Goal: Transaction & Acquisition: Download file/media

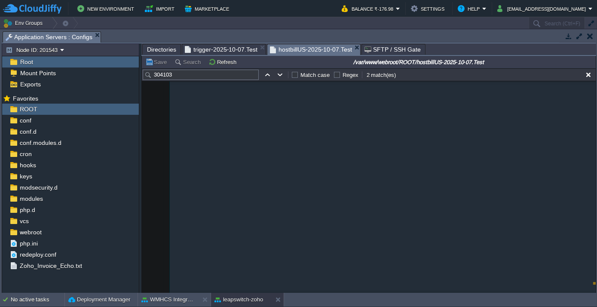
scroll to position [113957, 0]
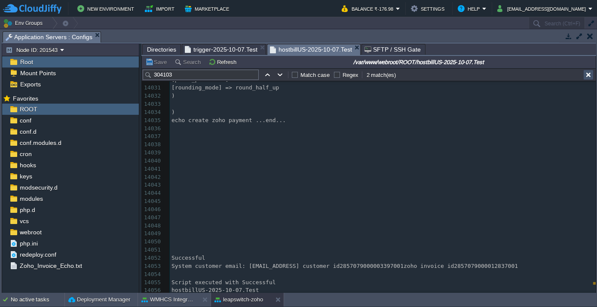
click at [587, 75] on button "button" at bounding box center [589, 75] width 8 height 8
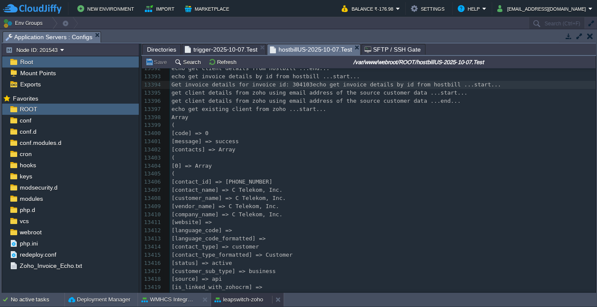
click at [235, 301] on button "leapswitch-zoho" at bounding box center [239, 299] width 49 height 9
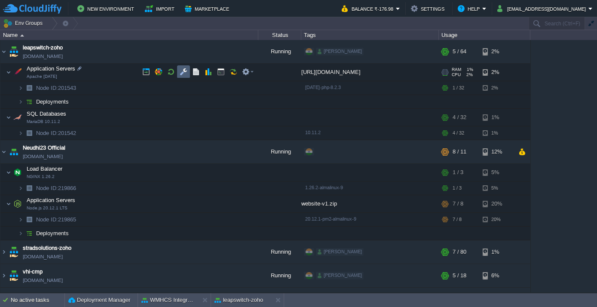
click at [180, 74] on button "button" at bounding box center [184, 72] width 8 height 8
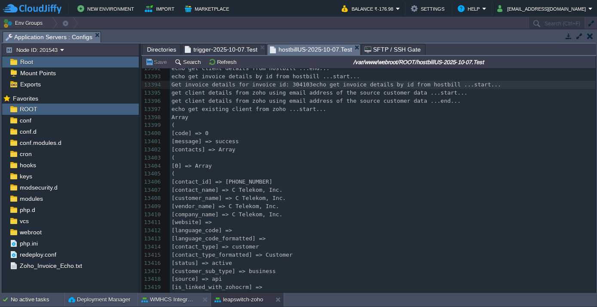
click at [159, 46] on span "Directories" at bounding box center [161, 49] width 29 height 10
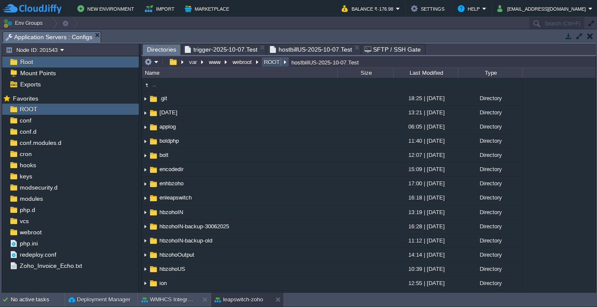
click at [265, 63] on button "ROOT" at bounding box center [272, 62] width 19 height 8
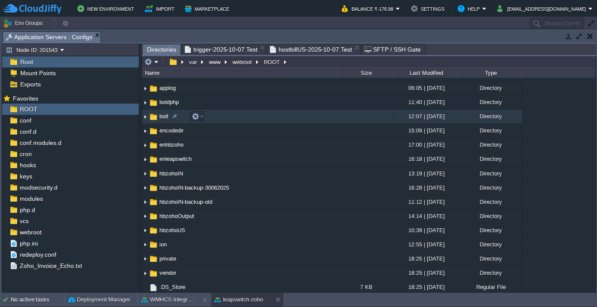
scroll to position [39, 0]
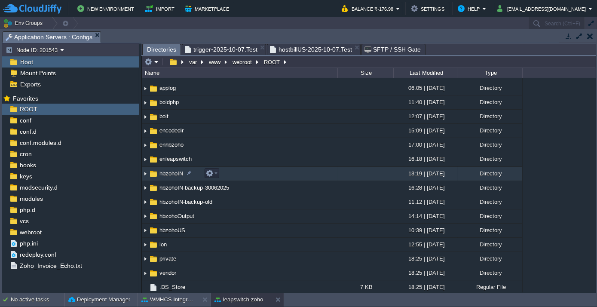
click at [147, 173] on img at bounding box center [145, 173] width 7 height 13
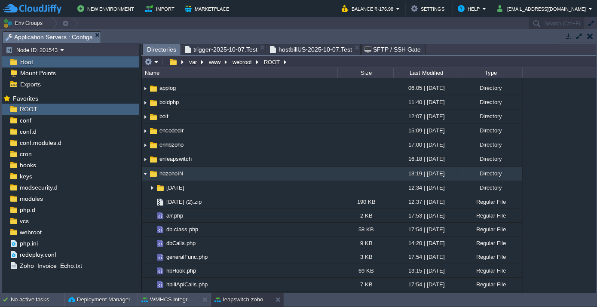
click at [146, 173] on img at bounding box center [145, 173] width 7 height 13
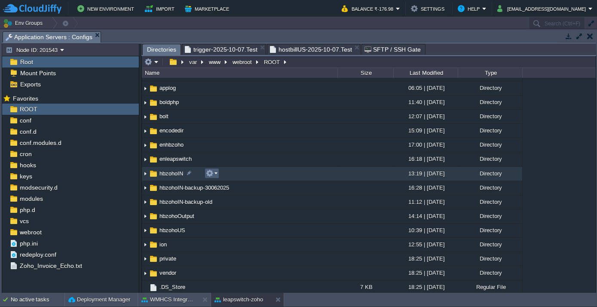
click at [215, 171] on em at bounding box center [212, 173] width 12 height 8
click at [171, 170] on span "hbzohoIN" at bounding box center [171, 173] width 26 height 7
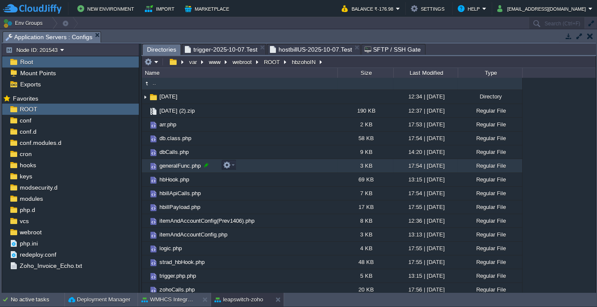
scroll to position [0, 0]
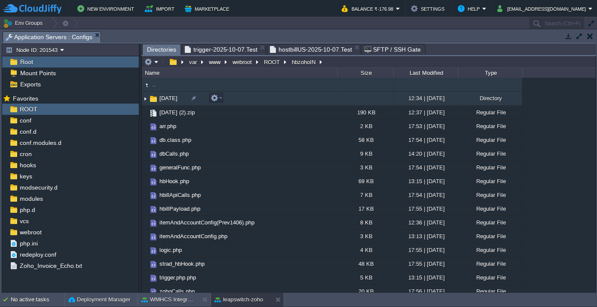
click at [170, 96] on span "[DATE]" at bounding box center [168, 98] width 21 height 7
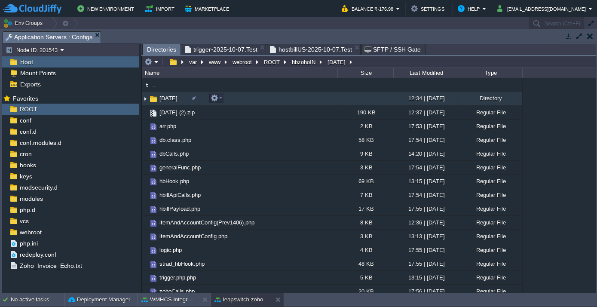
click at [170, 96] on span "[DATE]" at bounding box center [168, 98] width 21 height 7
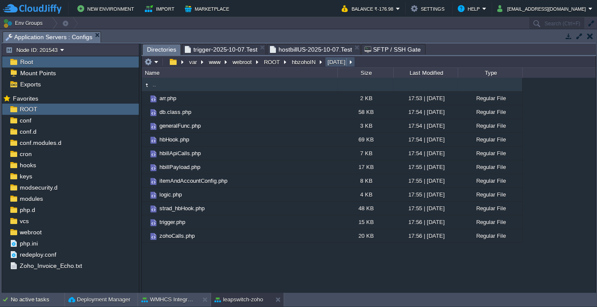
click at [336, 58] on button "[DATE]" at bounding box center [337, 62] width 22 height 8
click at [306, 60] on button "hbzohoIN" at bounding box center [304, 62] width 27 height 8
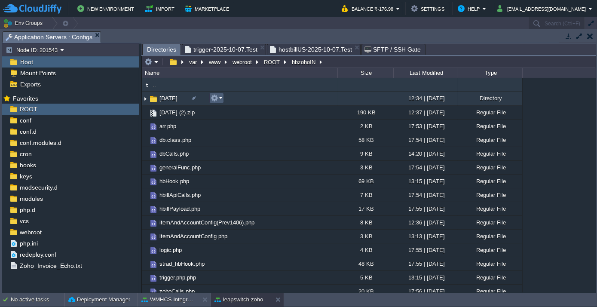
click at [221, 99] on em at bounding box center [217, 98] width 12 height 8
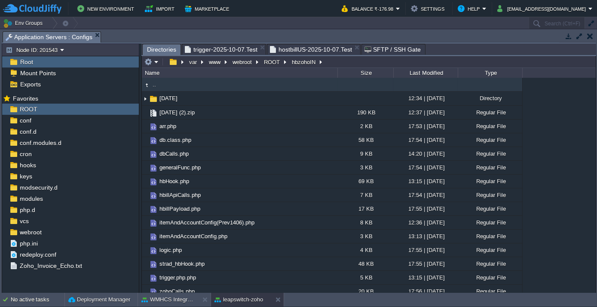
click at [217, 80] on td ".." at bounding box center [240, 85] width 196 height 14
click at [172, 298] on button "WMHCS Integration" at bounding box center [168, 299] width 54 height 9
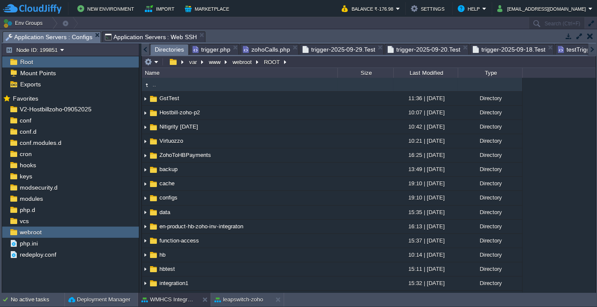
click at [144, 49] on div at bounding box center [145, 49] width 8 height 12
click at [249, 59] on button "webroot" at bounding box center [242, 62] width 23 height 8
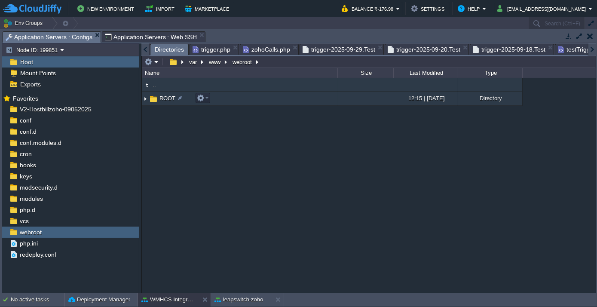
click at [169, 99] on span "ROOT" at bounding box center [167, 98] width 18 height 7
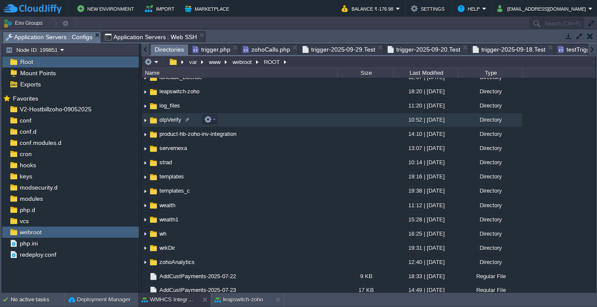
scroll to position [195, 0]
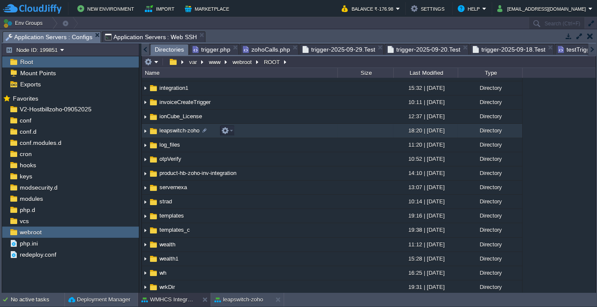
click at [181, 131] on span "leapswitch-zoho" at bounding box center [179, 130] width 43 height 7
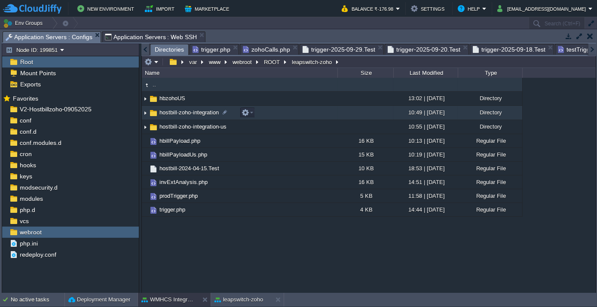
click at [174, 113] on span "hostbill-zoho-integration" at bounding box center [189, 112] width 62 height 7
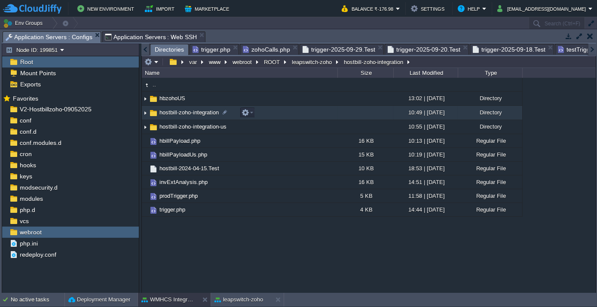
click at [174, 113] on span "hostbill-zoho-integration" at bounding box center [189, 112] width 62 height 7
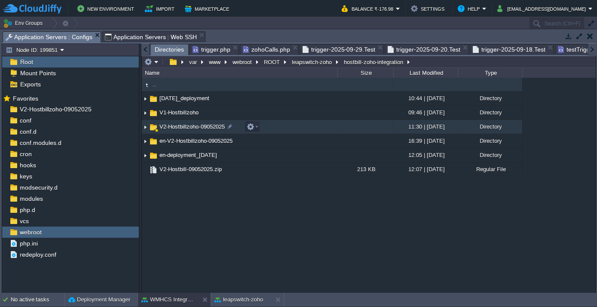
click at [179, 126] on span "V2-Hostbillzoho-09052025" at bounding box center [192, 126] width 68 height 7
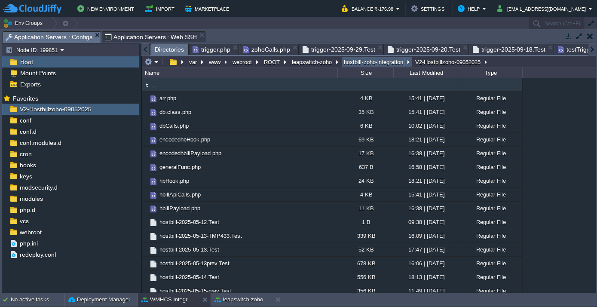
click at [373, 59] on button "hostbill-zoho-integration" at bounding box center [374, 62] width 63 height 8
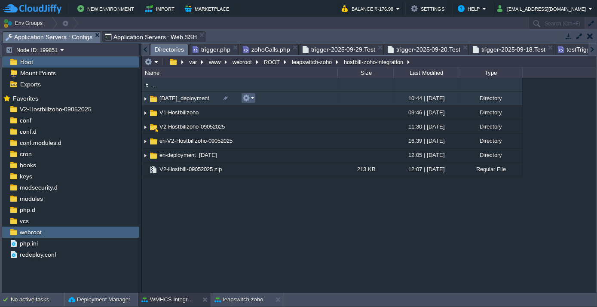
click at [253, 96] on em at bounding box center [249, 98] width 12 height 8
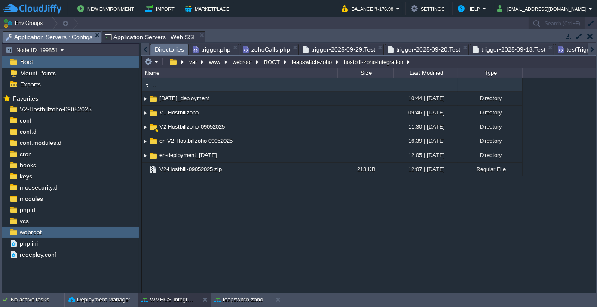
click at [195, 209] on div ".. [DATE]_deployment 10:44 | [DATE] Directory V1-Hostbillzoho 09:46 | [DATE] Di…" at bounding box center [369, 185] width 454 height 215
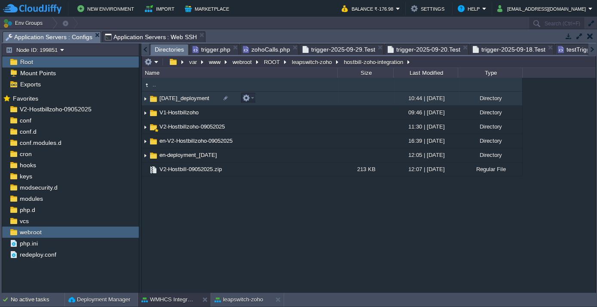
click at [179, 101] on span "[DATE]_deployment" at bounding box center [184, 98] width 52 height 7
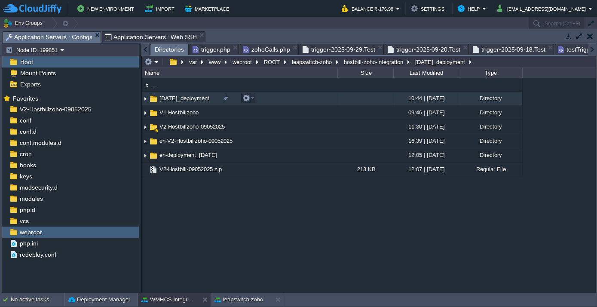
click at [179, 101] on span "[DATE]_deployment" at bounding box center [184, 98] width 52 height 7
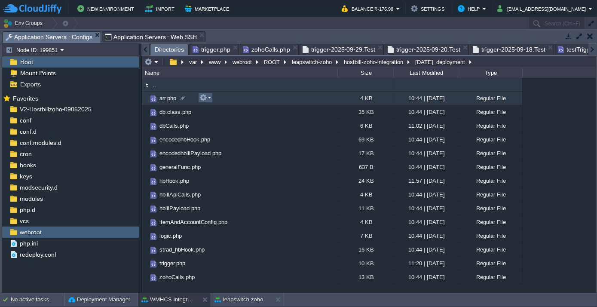
click at [209, 95] on em at bounding box center [206, 98] width 12 height 8
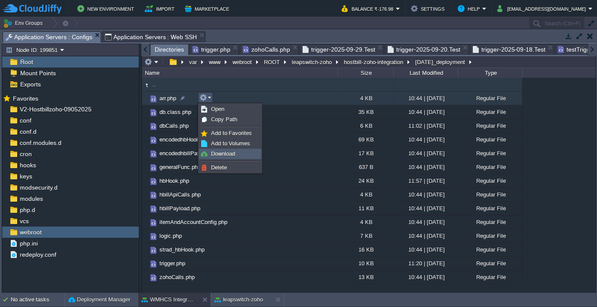
click at [230, 157] on link "Download" at bounding box center [230, 153] width 61 height 9
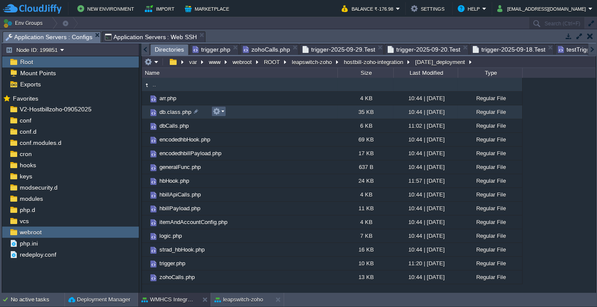
click at [222, 109] on em at bounding box center [219, 112] width 12 height 8
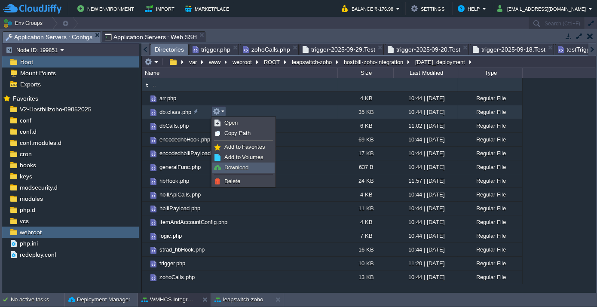
click at [235, 167] on span "Download" at bounding box center [236, 167] width 24 height 6
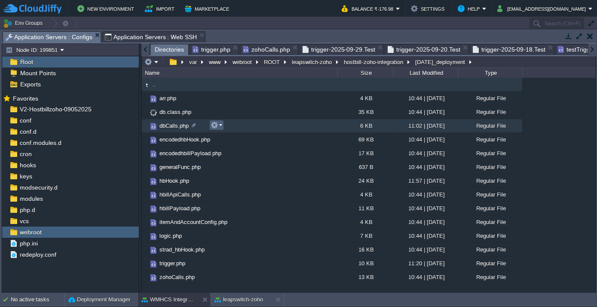
click at [219, 123] on em at bounding box center [217, 125] width 12 height 8
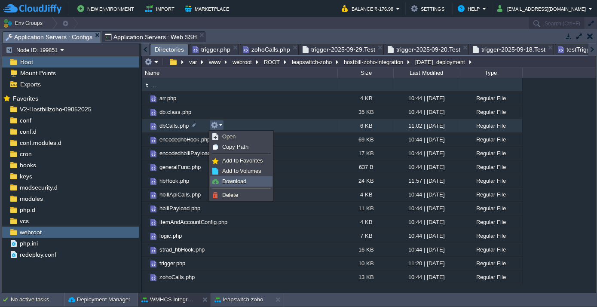
click at [235, 181] on span "Download" at bounding box center [234, 181] width 24 height 6
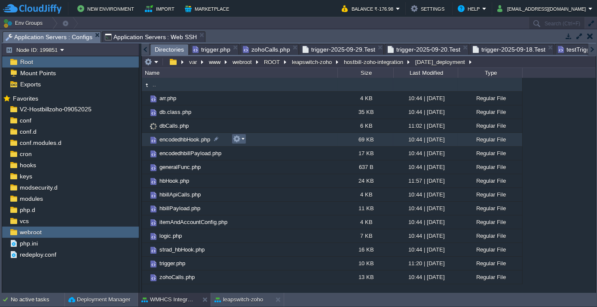
click at [243, 139] on em at bounding box center [239, 139] width 12 height 8
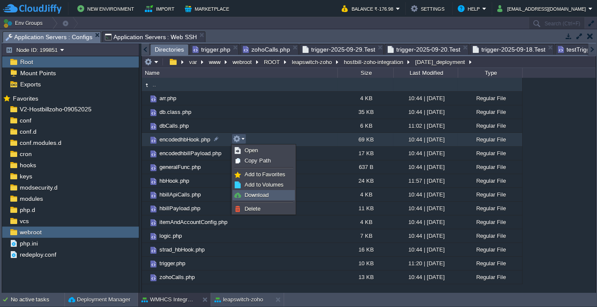
click at [249, 193] on span "Download" at bounding box center [257, 195] width 24 height 6
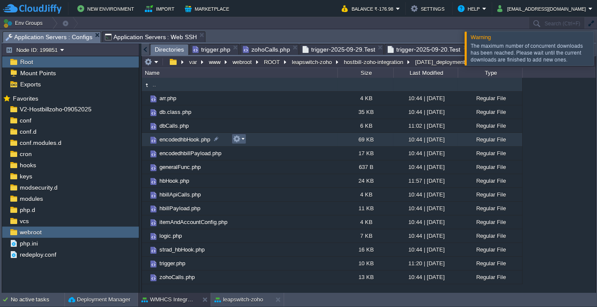
click at [242, 138] on em at bounding box center [239, 139] width 12 height 8
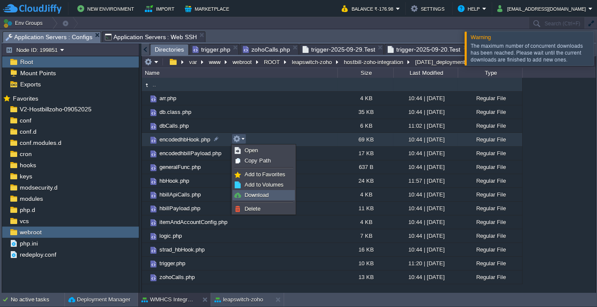
click at [251, 192] on span "Download" at bounding box center [257, 195] width 24 height 6
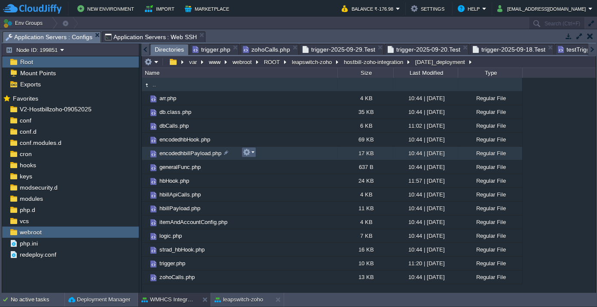
click at [253, 150] on em at bounding box center [249, 152] width 12 height 8
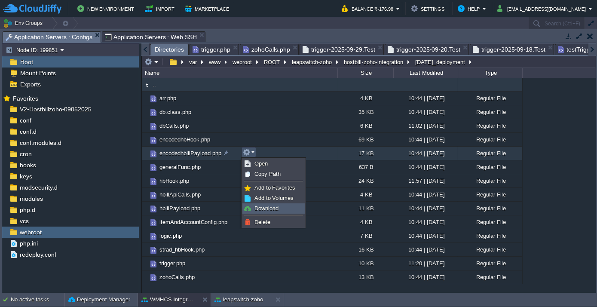
click at [263, 206] on span "Download" at bounding box center [267, 208] width 24 height 6
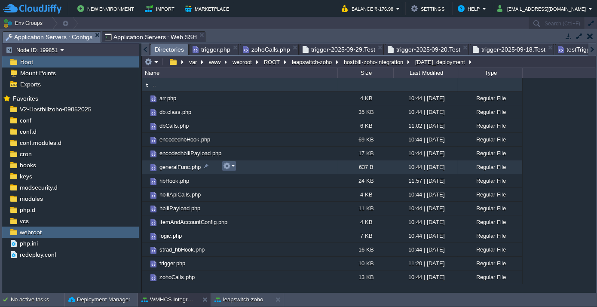
click at [232, 164] on em at bounding box center [229, 166] width 12 height 8
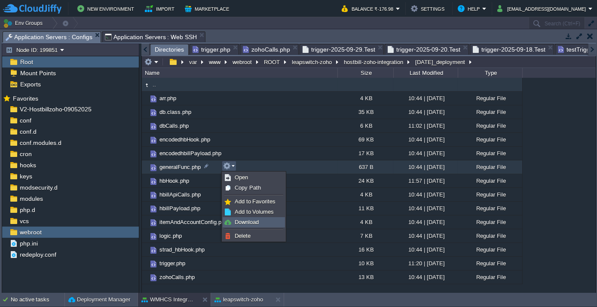
click at [244, 219] on span "Download" at bounding box center [247, 222] width 24 height 6
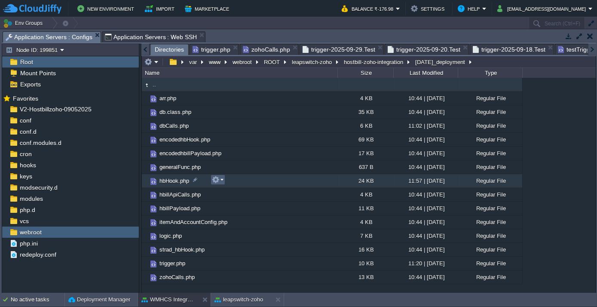
click at [220, 179] on em at bounding box center [218, 180] width 12 height 8
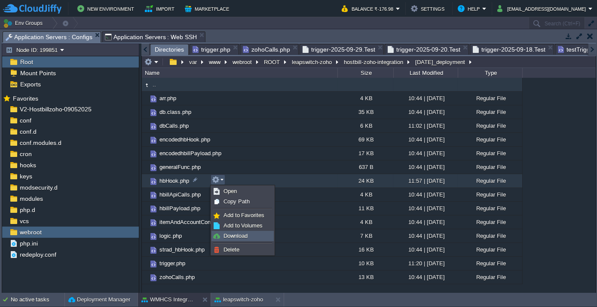
click at [237, 233] on span "Download" at bounding box center [236, 236] width 24 height 6
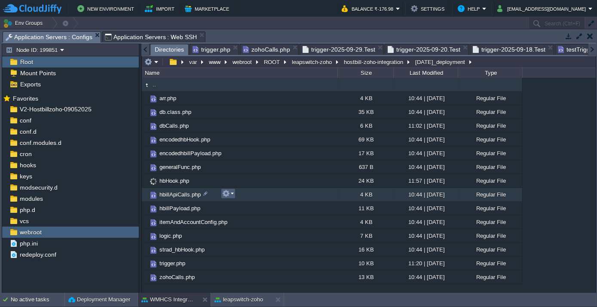
click at [232, 194] on em at bounding box center [228, 194] width 12 height 8
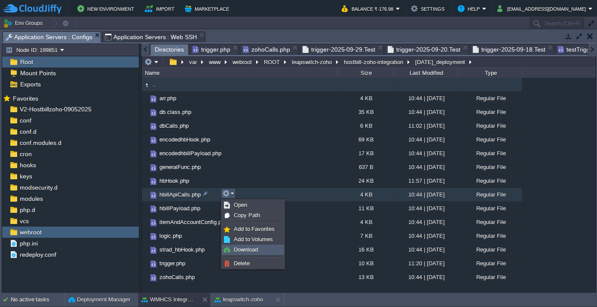
click at [244, 252] on span "Download" at bounding box center [246, 249] width 24 height 6
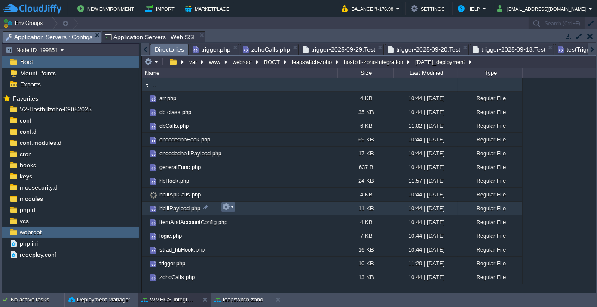
click at [231, 206] on em at bounding box center [228, 207] width 12 height 8
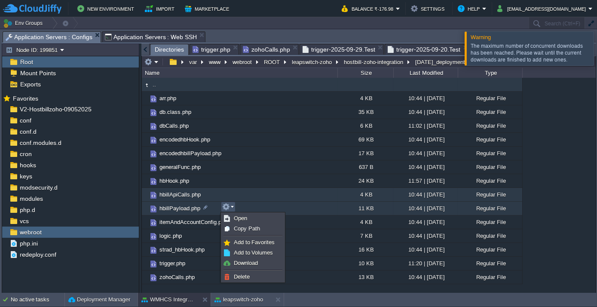
click at [211, 192] on td "hbillApiCalls.php" at bounding box center [240, 195] width 196 height 14
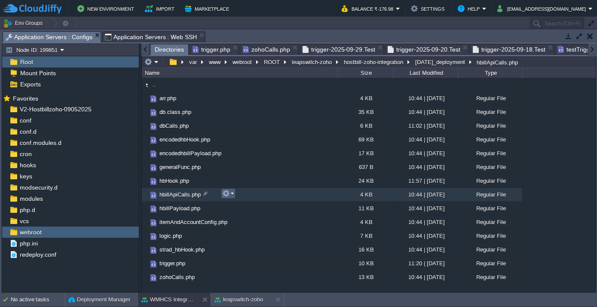
click at [229, 191] on button "button" at bounding box center [226, 194] width 8 height 8
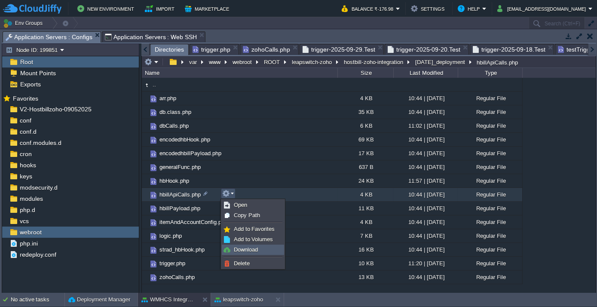
click at [248, 250] on span "Download" at bounding box center [246, 249] width 24 height 6
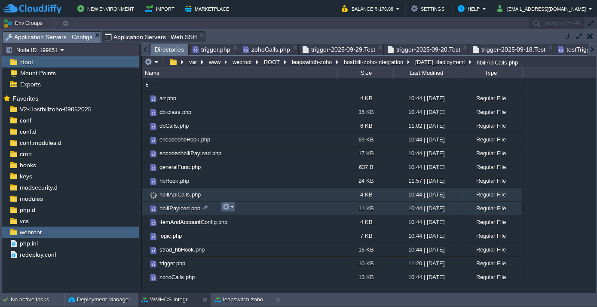
click at [231, 206] on em at bounding box center [228, 207] width 12 height 8
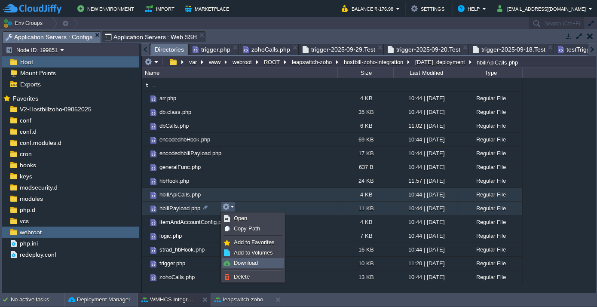
click at [244, 264] on span "Download" at bounding box center [246, 263] width 24 height 6
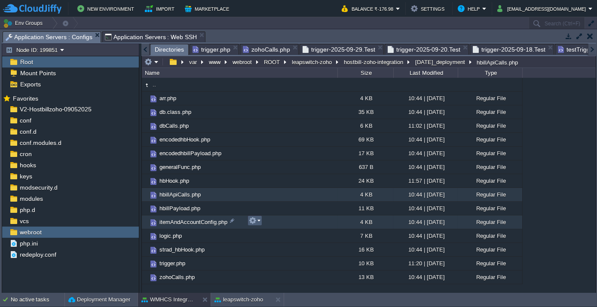
click at [259, 219] on em at bounding box center [255, 221] width 12 height 8
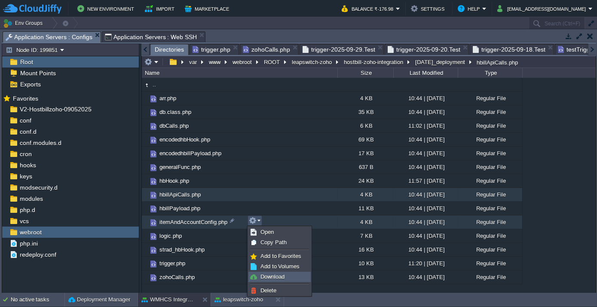
click at [282, 278] on span "Download" at bounding box center [273, 277] width 24 height 6
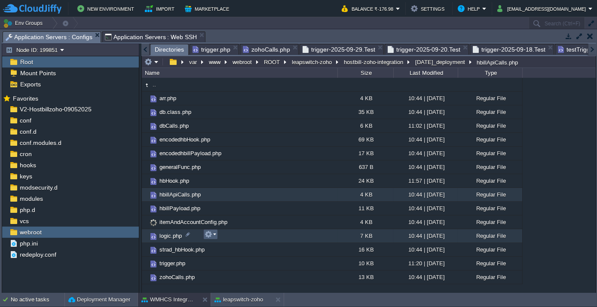
click at [215, 235] on em at bounding box center [211, 235] width 12 height 8
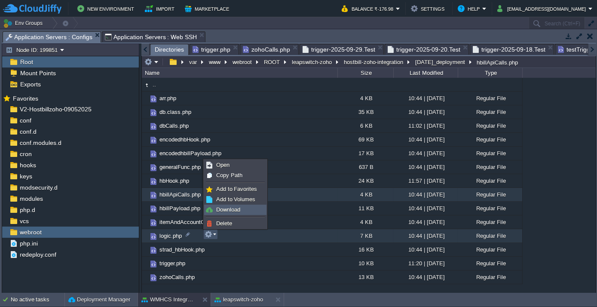
click at [230, 209] on span "Download" at bounding box center [228, 209] width 24 height 6
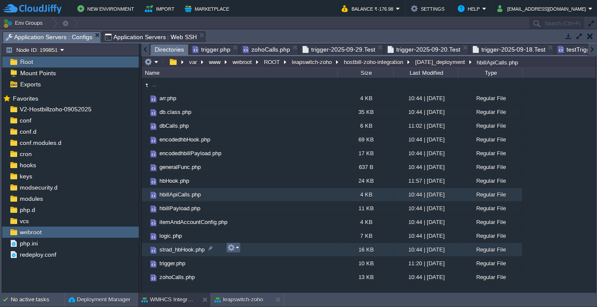
click at [238, 246] on em at bounding box center [234, 248] width 12 height 8
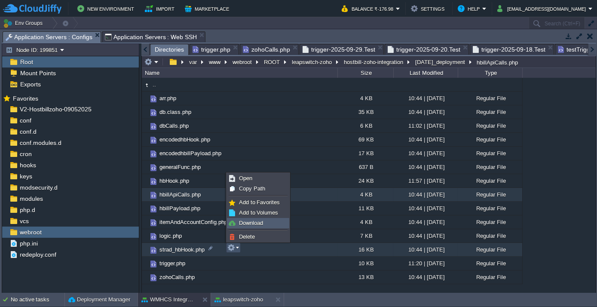
click at [252, 225] on span "Download" at bounding box center [251, 223] width 24 height 6
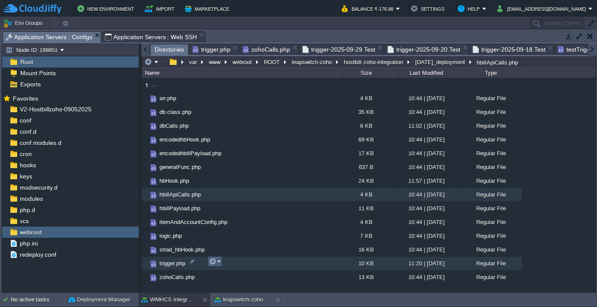
click at [220, 258] on td at bounding box center [215, 261] width 15 height 10
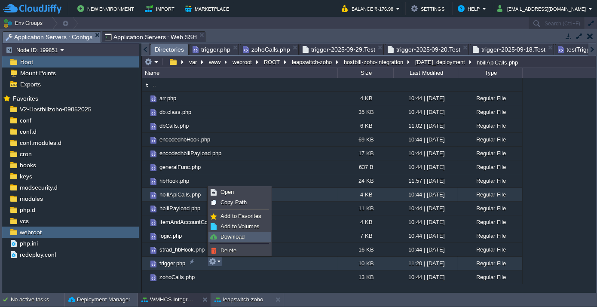
click at [237, 240] on link "Download" at bounding box center [239, 236] width 61 height 9
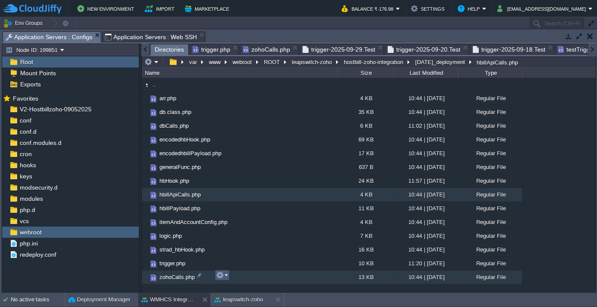
click at [227, 274] on em at bounding box center [222, 275] width 12 height 8
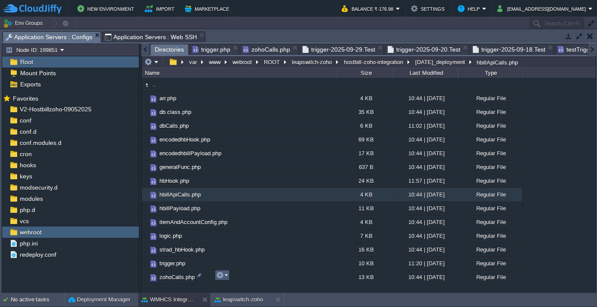
click at [224, 276] on em at bounding box center [222, 275] width 12 height 8
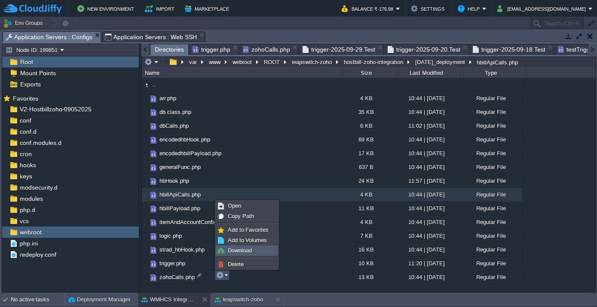
click at [240, 248] on span "Download" at bounding box center [240, 250] width 24 height 6
